Goal: Task Accomplishment & Management: Manage account settings

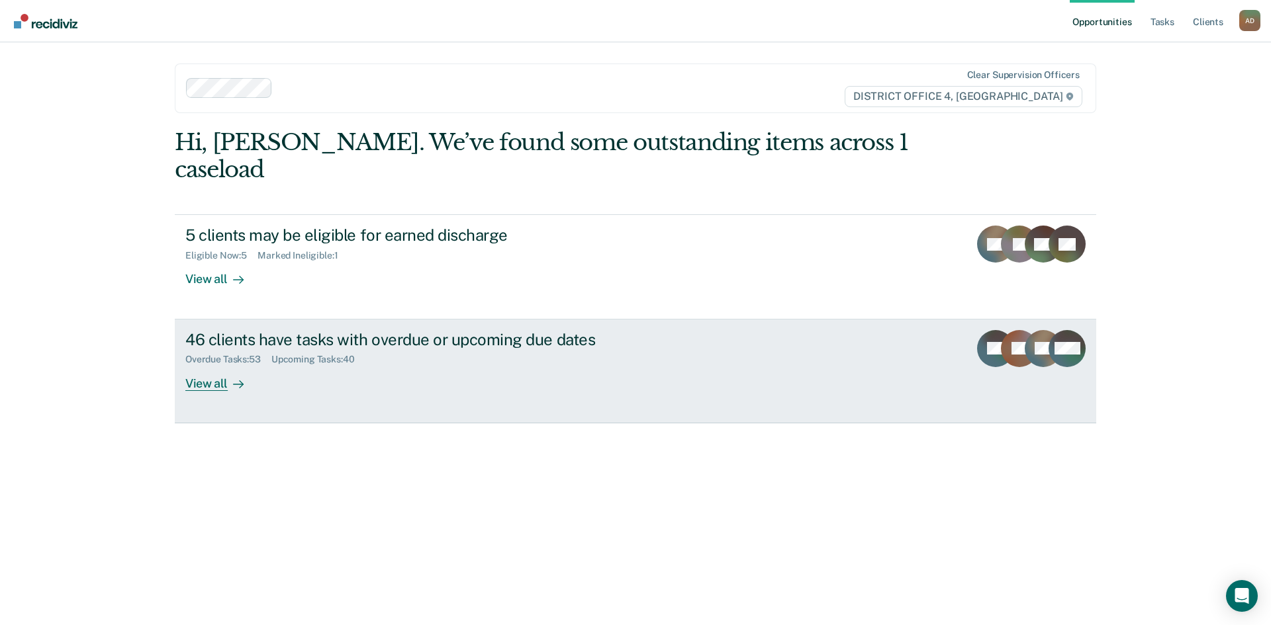
click at [288, 353] on div "46 clients have tasks with overdue or upcoming due dates Overdue Tasks : 53 Upc…" at bounding box center [433, 360] width 496 height 61
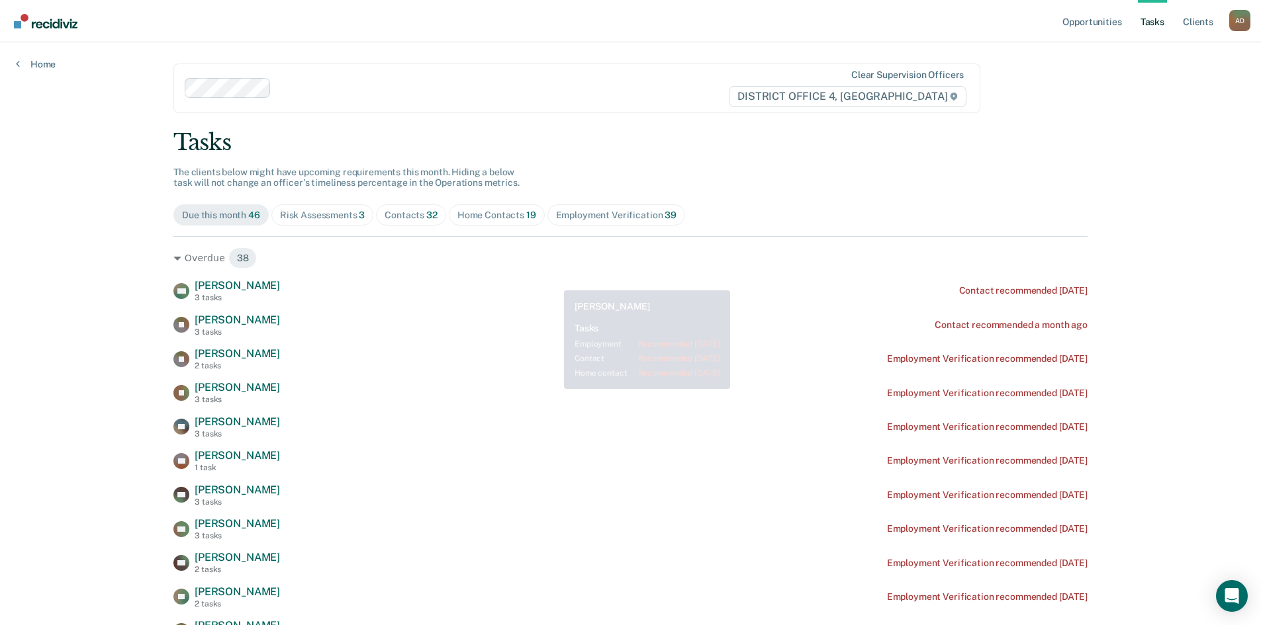
click at [518, 214] on div "Home Contacts 19" at bounding box center [496, 215] width 79 height 11
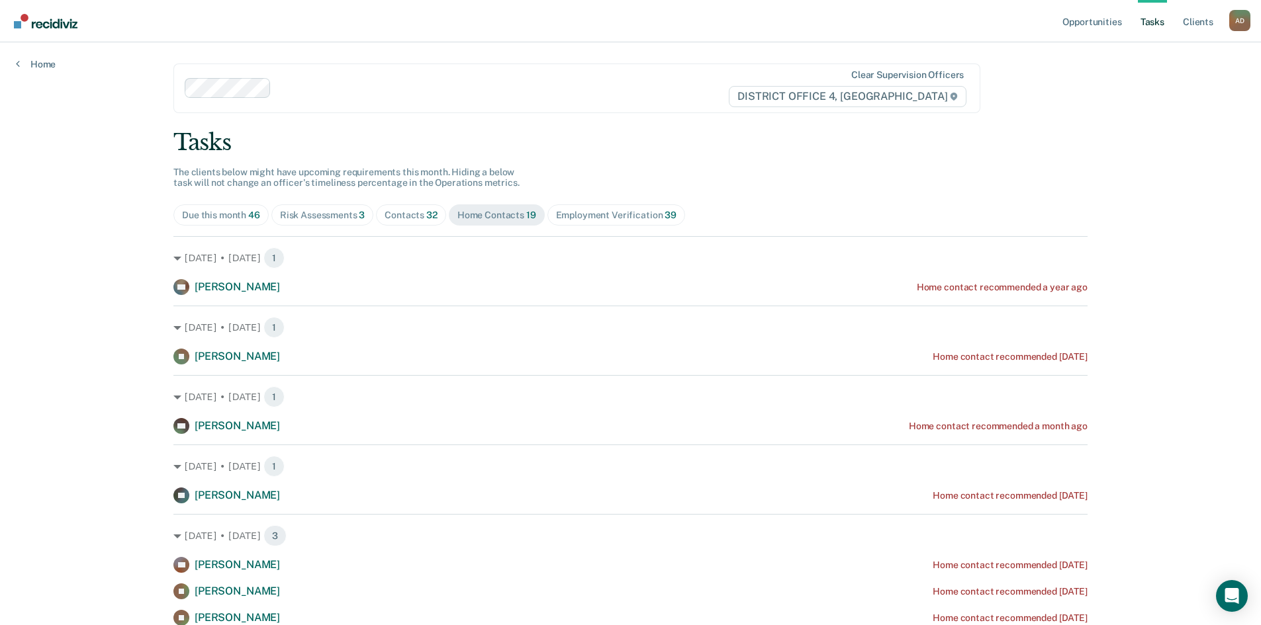
scroll to position [66, 0]
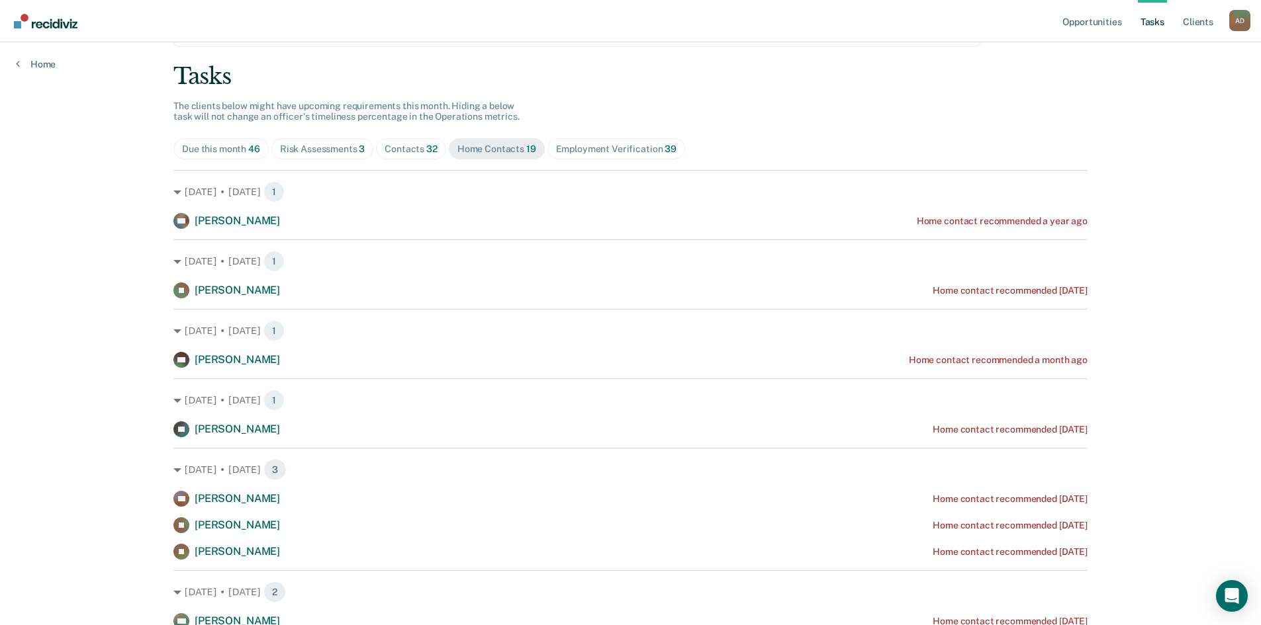
click at [407, 147] on div "Contacts 32" at bounding box center [411, 149] width 53 height 11
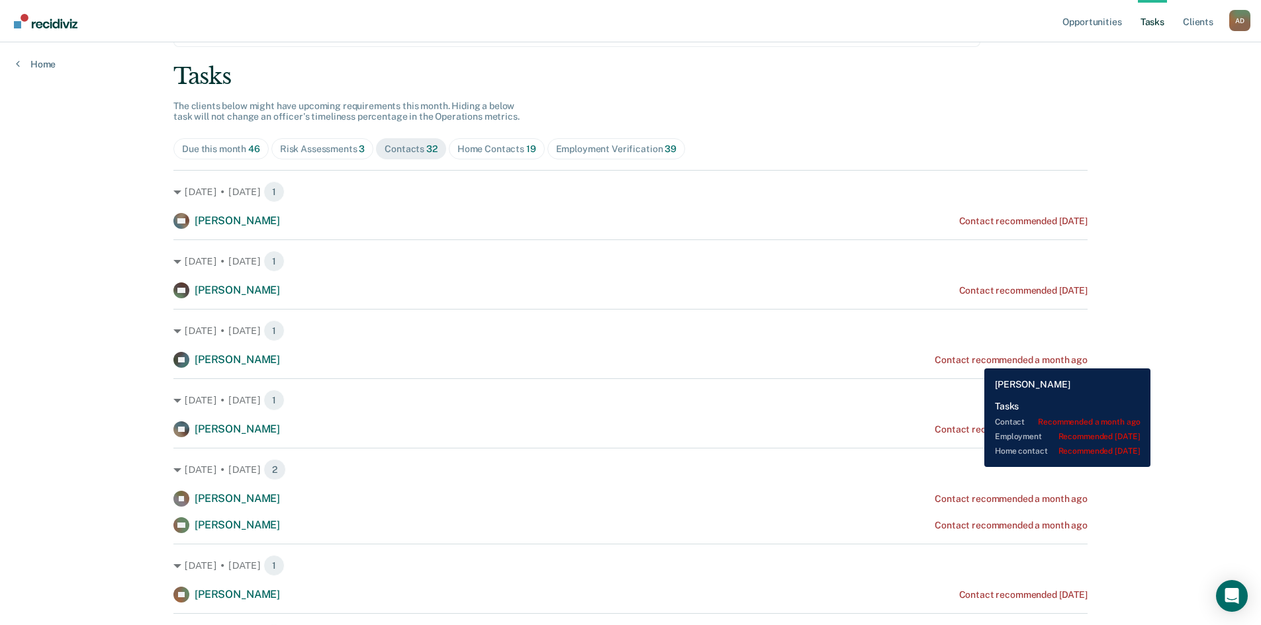
click at [974, 359] on div "Contact recommended a month ago" at bounding box center [1011, 360] width 153 height 11
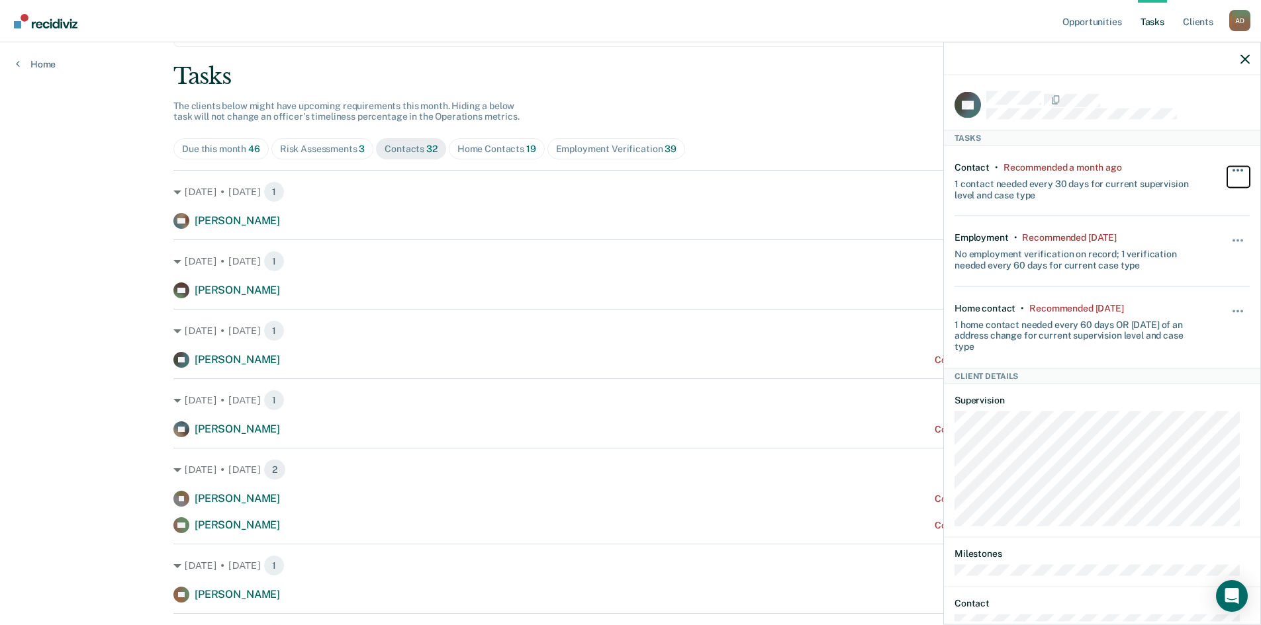
click at [1230, 171] on button "button" at bounding box center [1238, 176] width 23 height 21
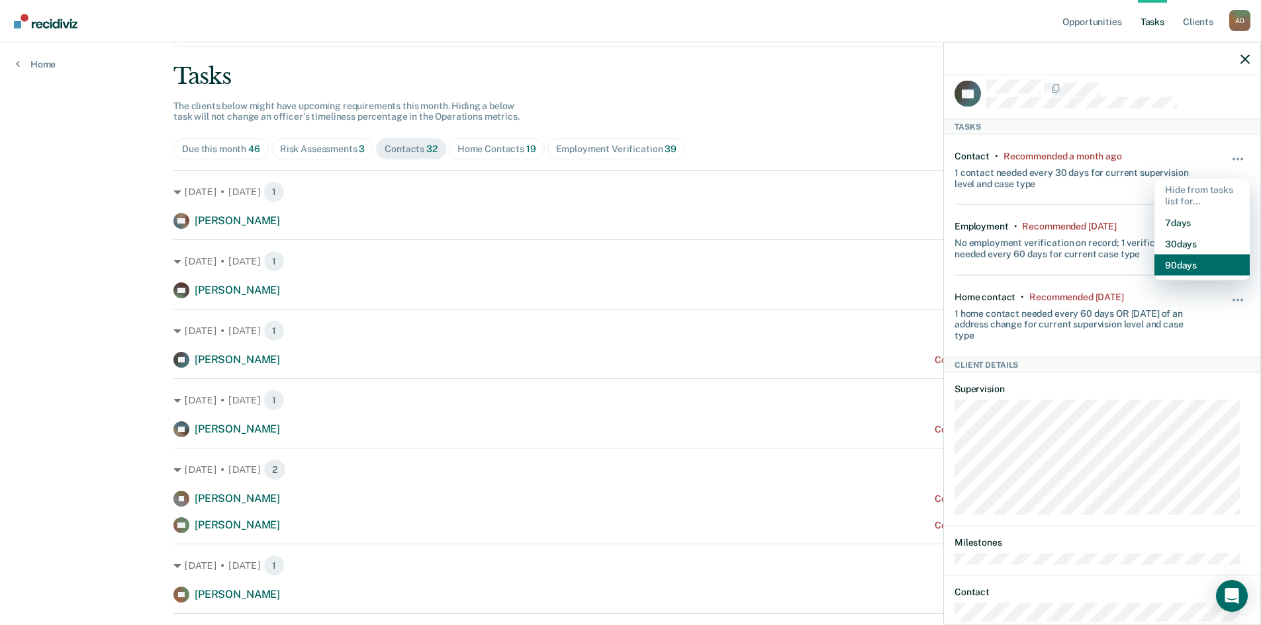
scroll to position [0, 0]
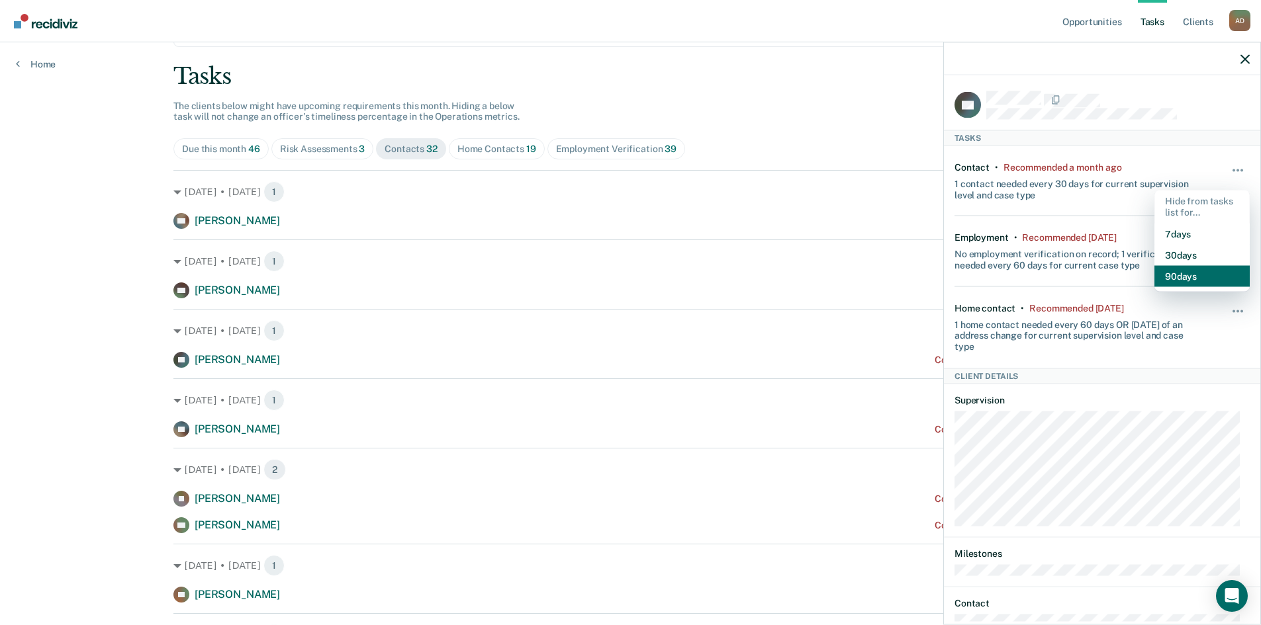
click at [1183, 273] on button "90 days" at bounding box center [1201, 275] width 95 height 21
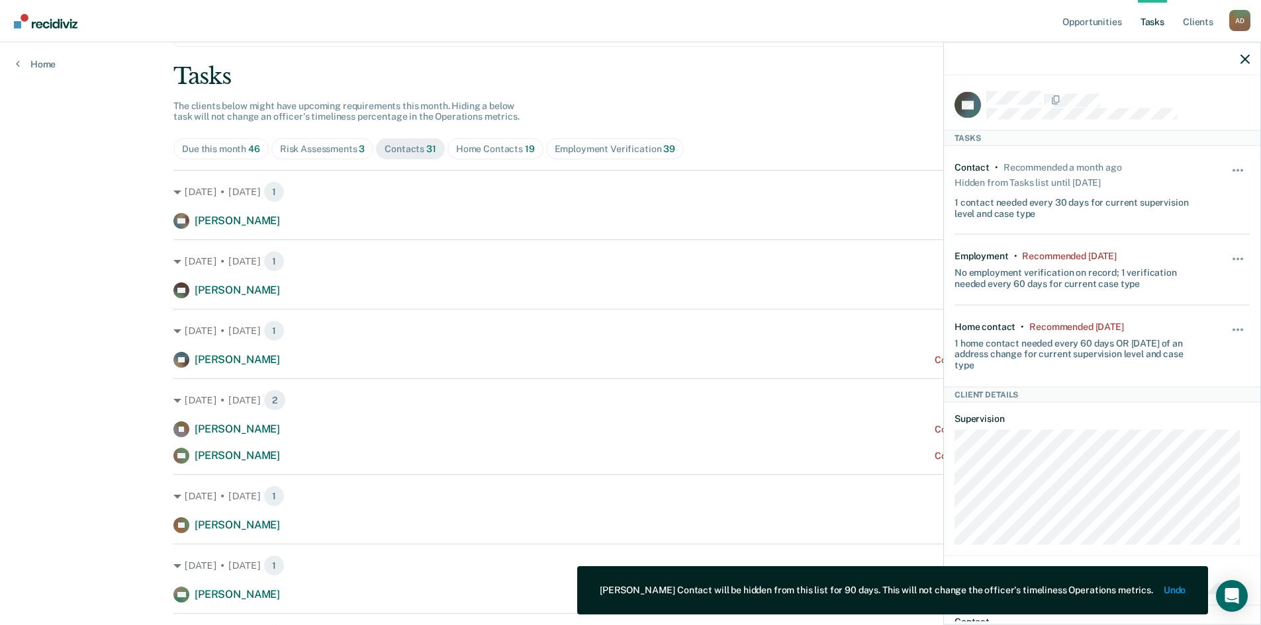
click at [1227, 252] on div "Hide from tasks list for... 7 days 30 days 90 days" at bounding box center [1238, 270] width 23 height 38
click at [1229, 258] on button "button" at bounding box center [1238, 265] width 23 height 21
click at [1188, 335] on button "30 days" at bounding box center [1201, 343] width 95 height 21
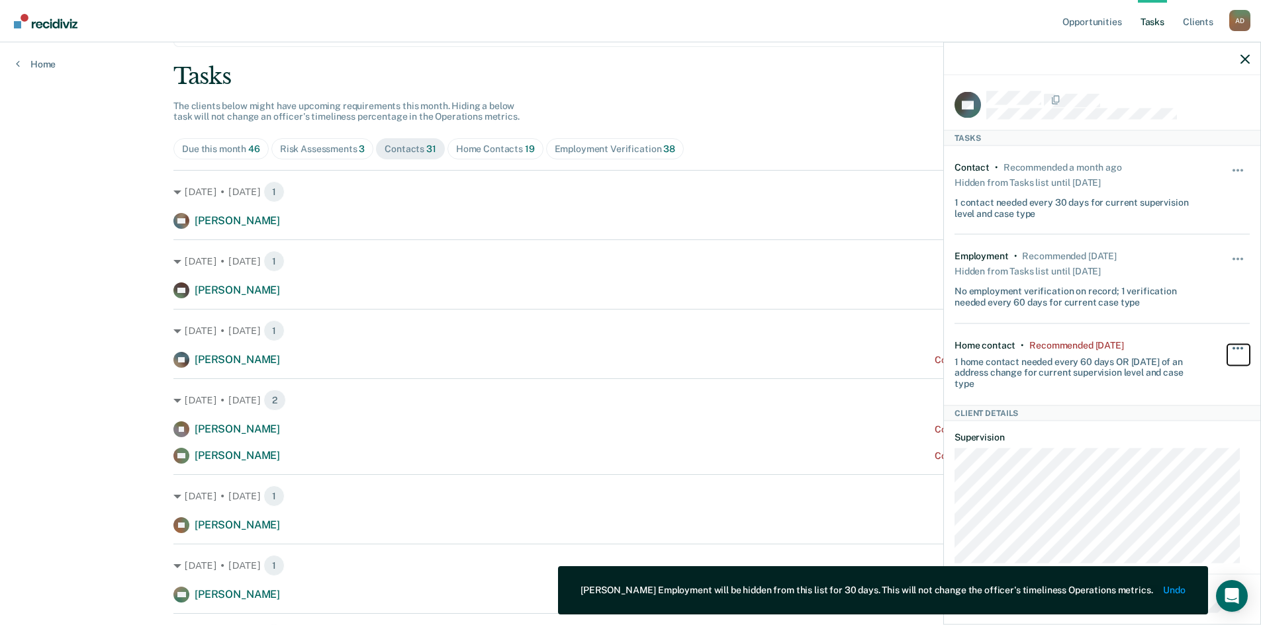
click at [1234, 349] on button "button" at bounding box center [1238, 354] width 23 height 21
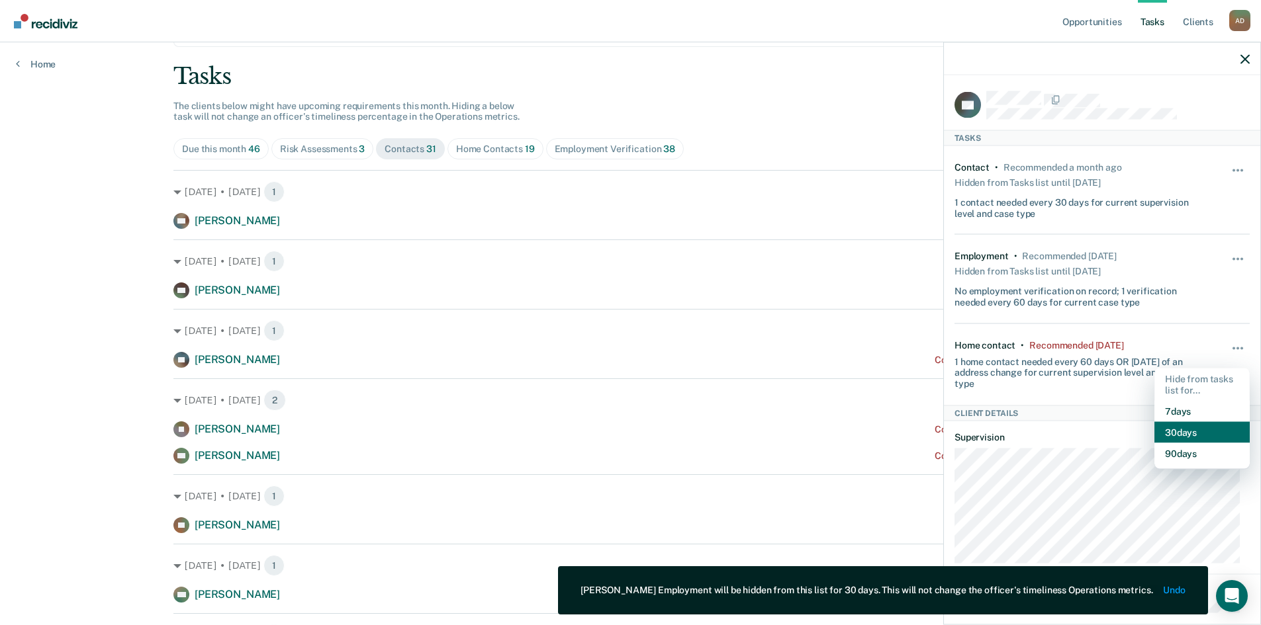
click at [1184, 432] on button "30 days" at bounding box center [1201, 432] width 95 height 21
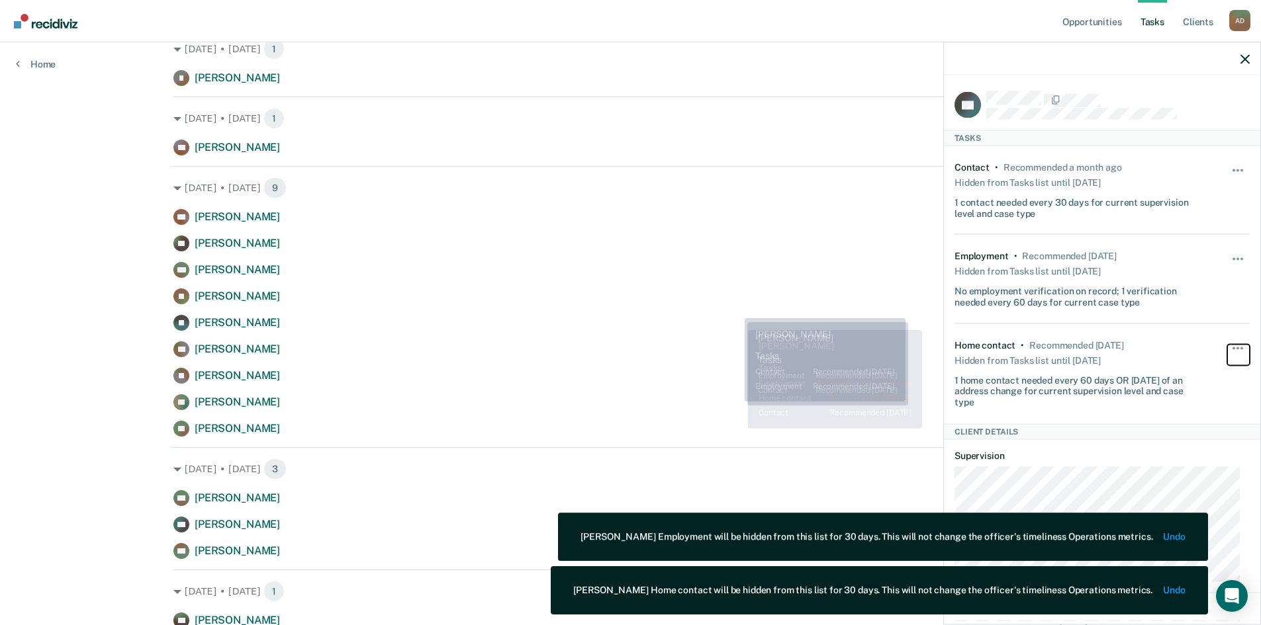
scroll to position [1059, 0]
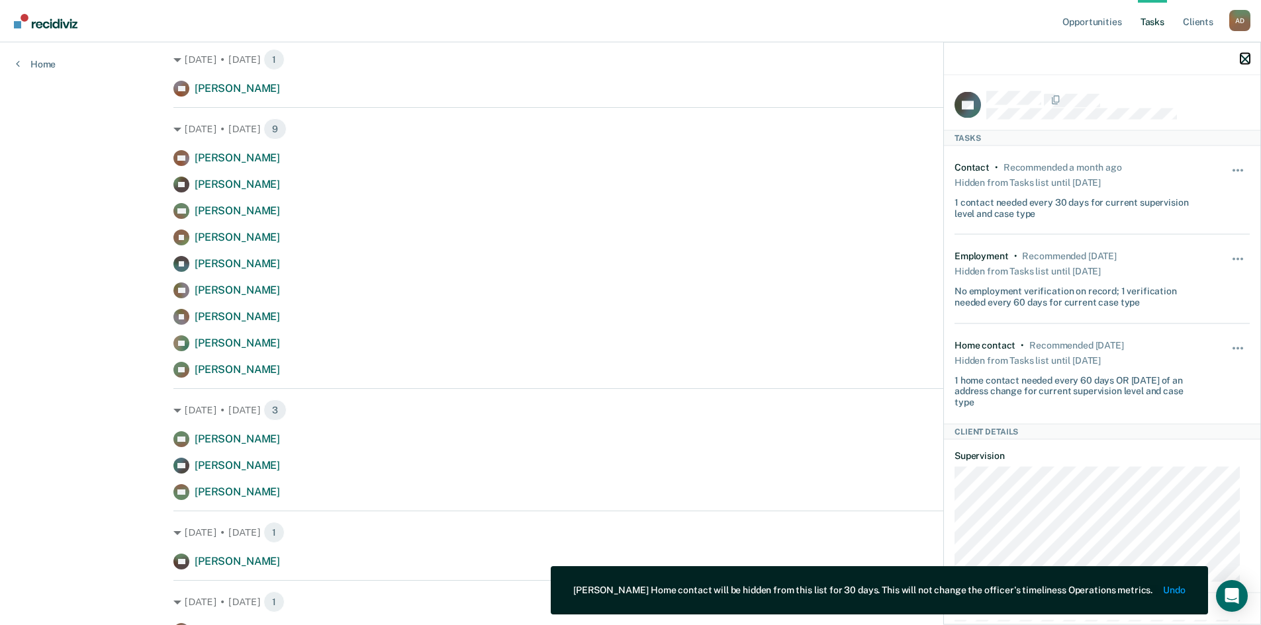
click at [1242, 55] on icon "button" at bounding box center [1244, 58] width 9 height 9
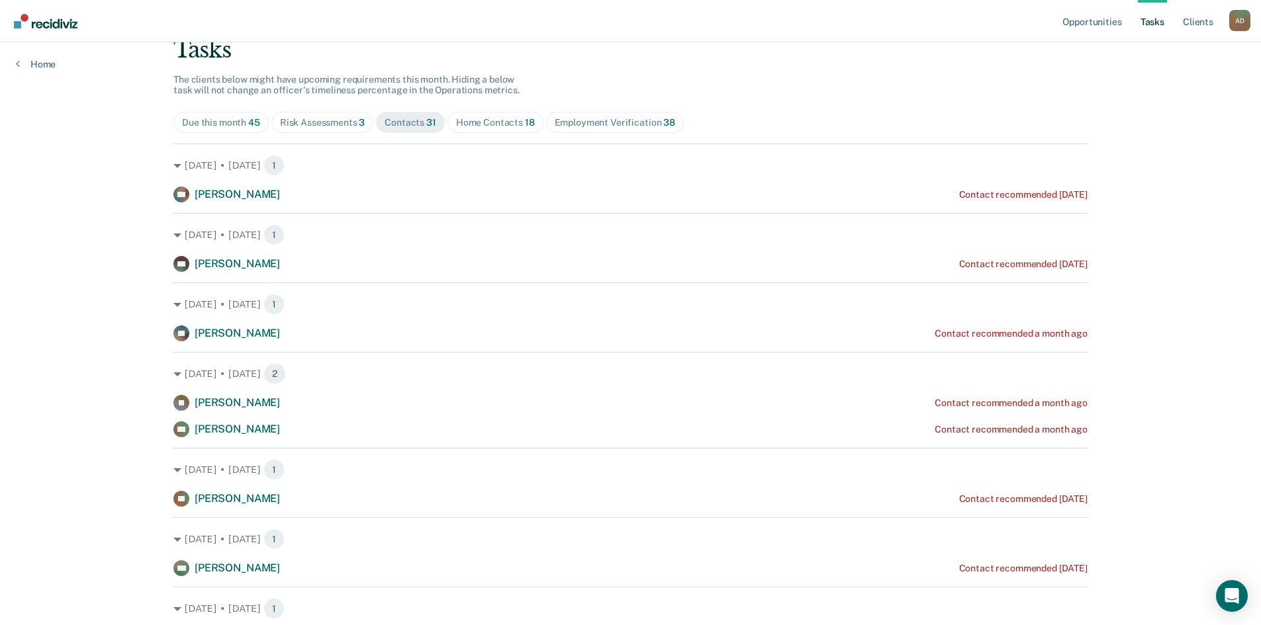
scroll to position [0, 0]
